Goal: Information Seeking & Learning: Learn about a topic

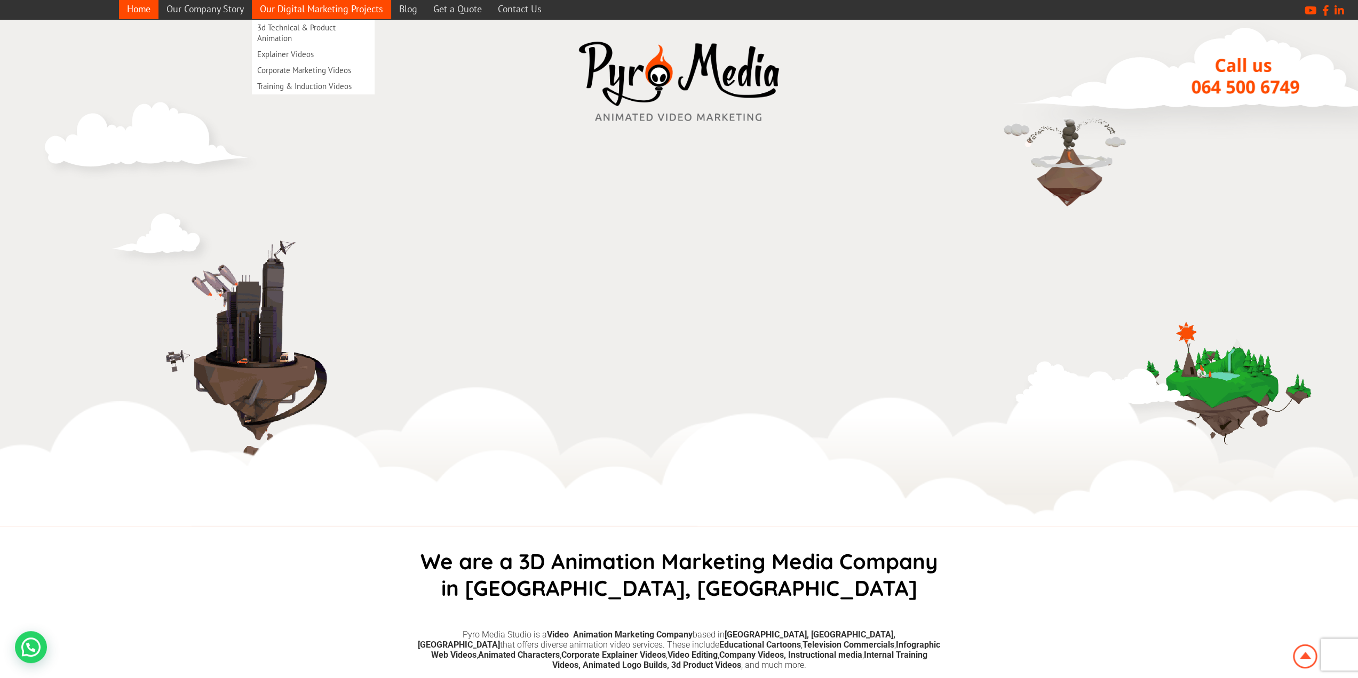
click at [335, 5] on link "Our Digital Marketing Projects" at bounding box center [321, 8] width 139 height 21
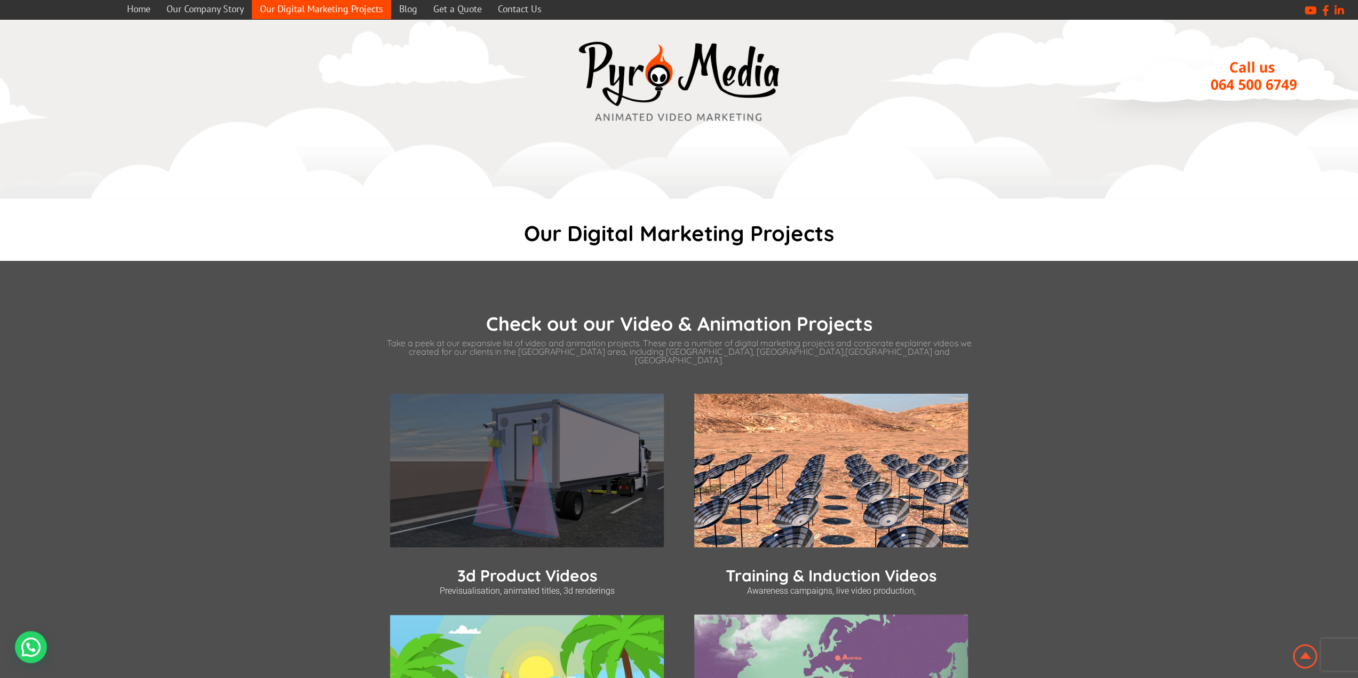
scroll to position [267, 0]
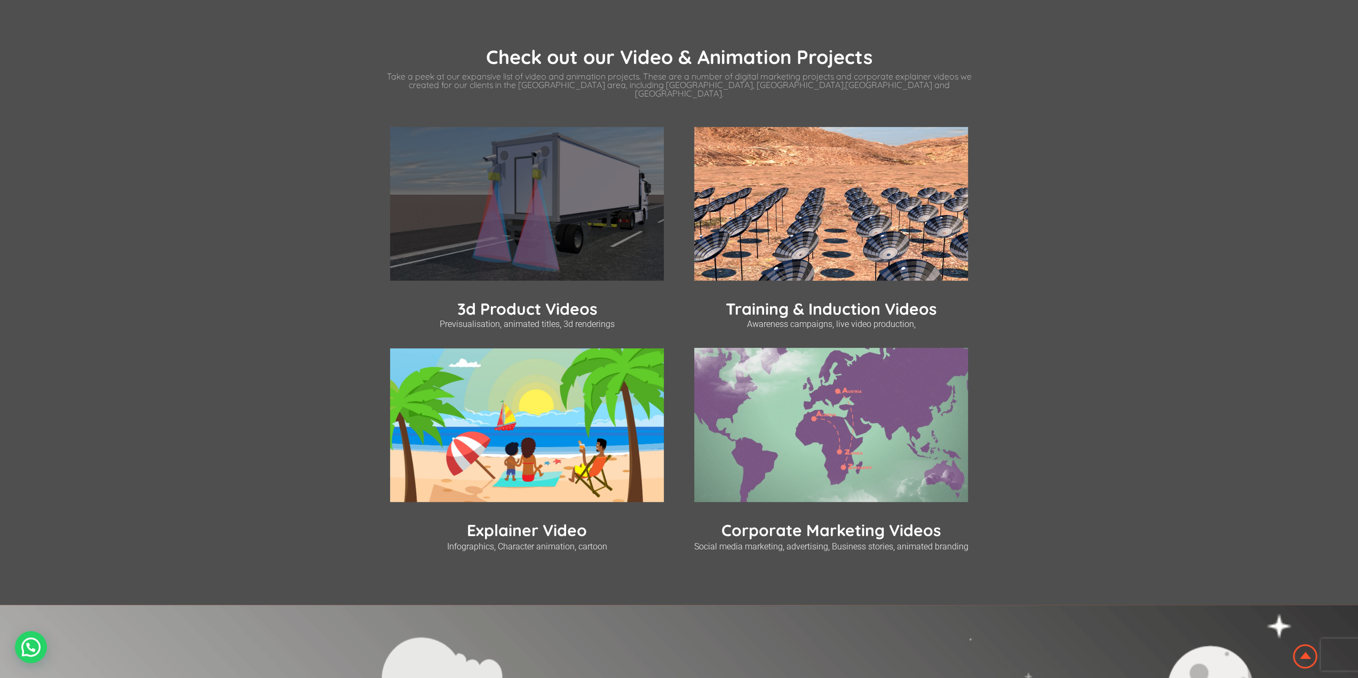
click at [516, 258] on img at bounding box center [527, 204] width 274 height 154
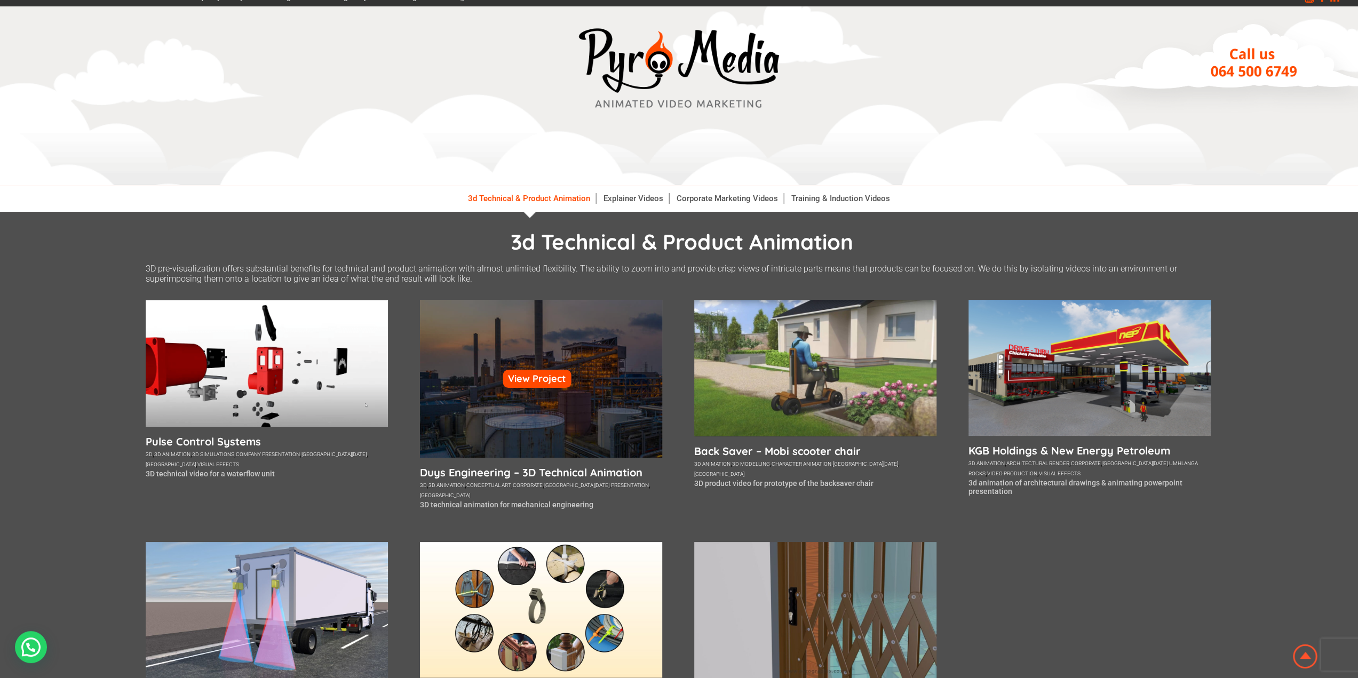
scroll to position [107, 0]
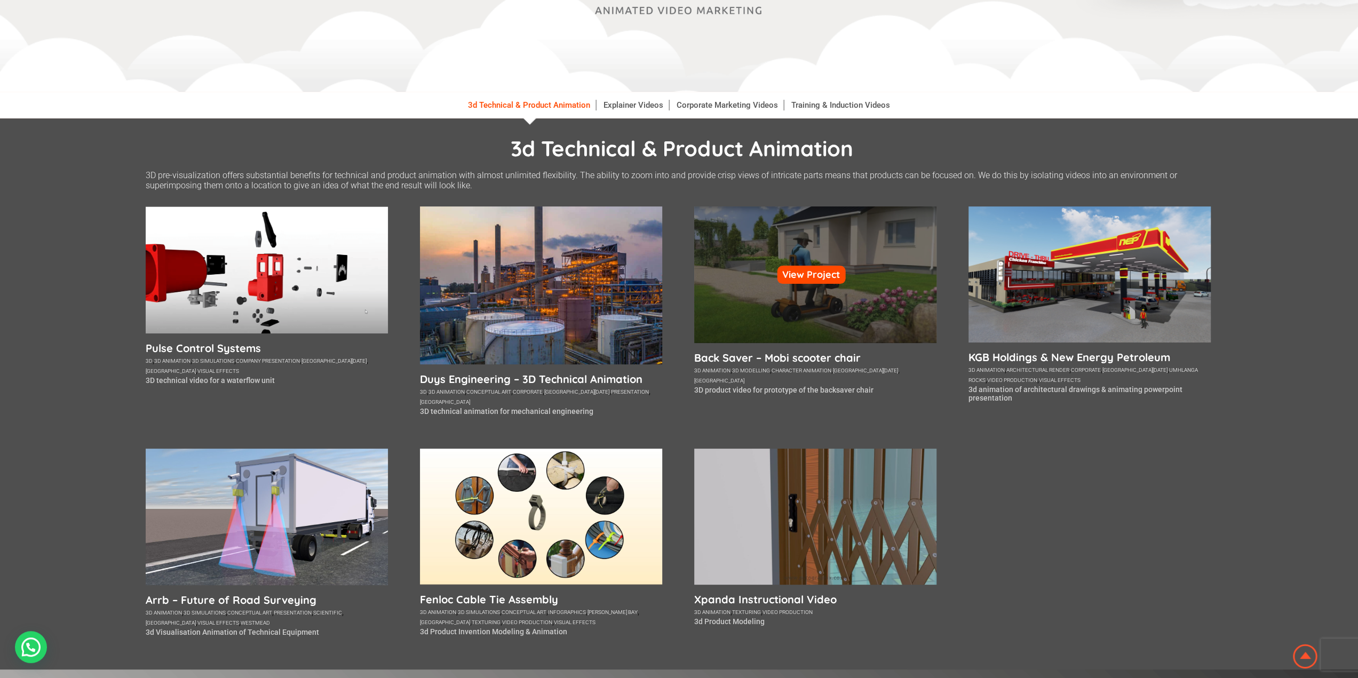
click at [800, 330] on div "View Project" at bounding box center [815, 275] width 242 height 137
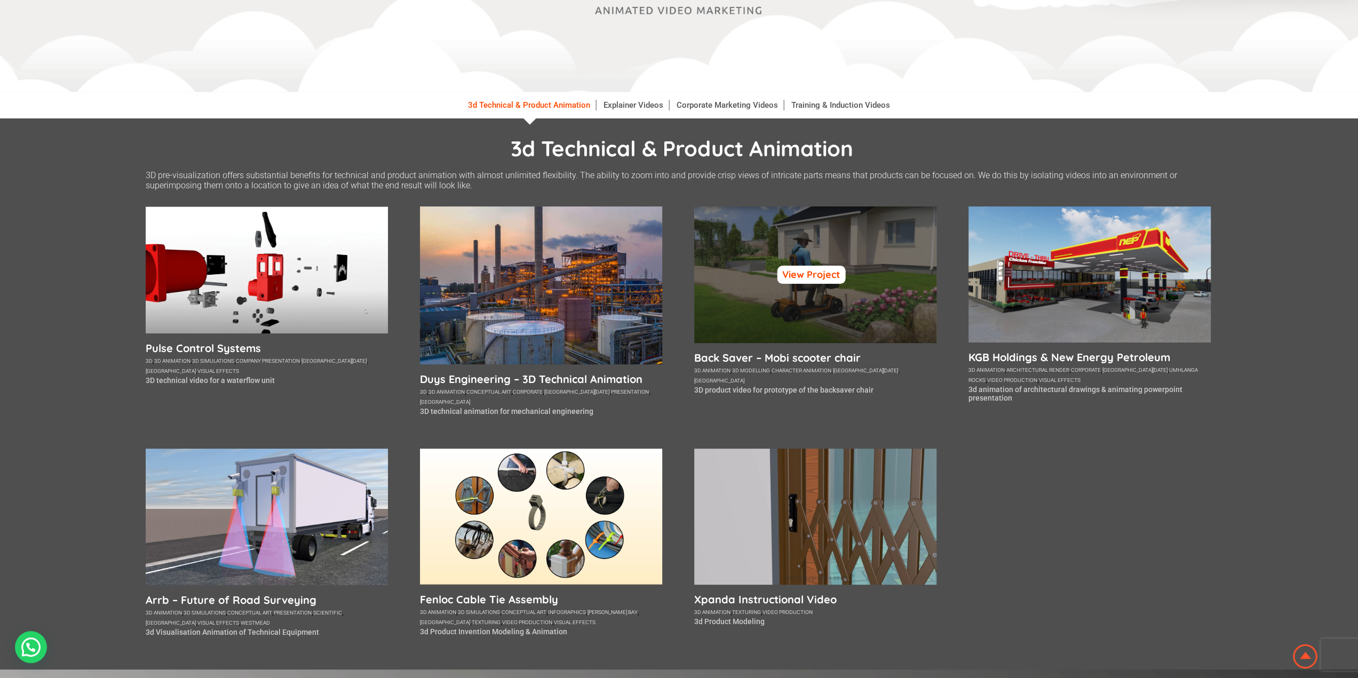
click at [815, 273] on link "View Project" at bounding box center [811, 275] width 68 height 18
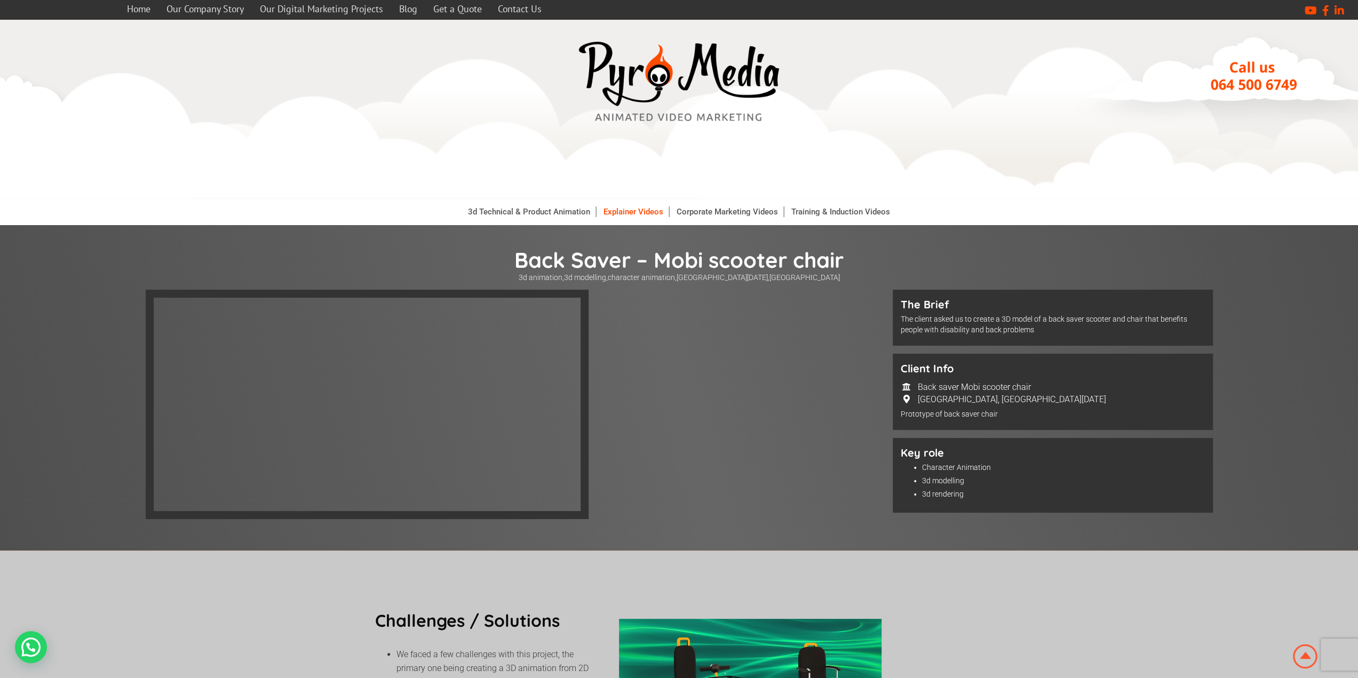
click at [612, 208] on link "Explainer Videos" at bounding box center [633, 212] width 71 height 11
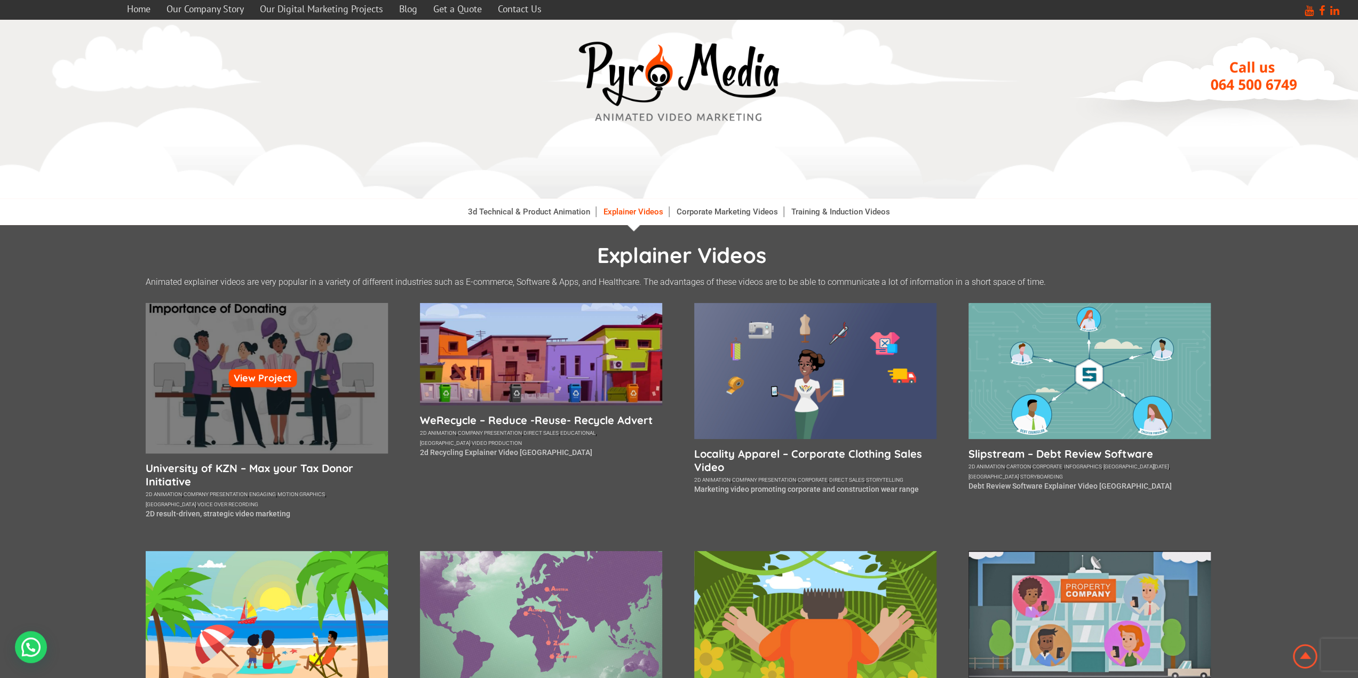
click at [279, 411] on div "View Project" at bounding box center [267, 378] width 242 height 150
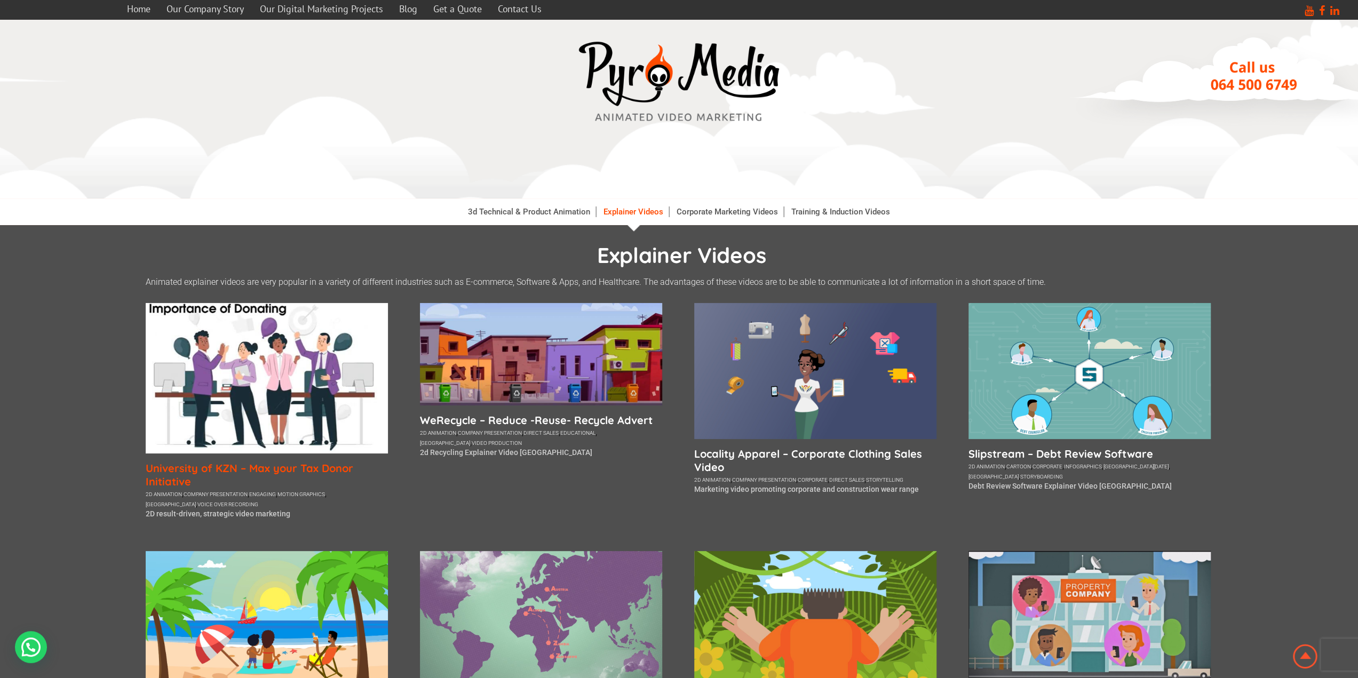
click at [270, 469] on h5 "University of KZN – Max your Tax Donor Initiative" at bounding box center [267, 475] width 242 height 27
